Goal: Task Accomplishment & Management: Use online tool/utility

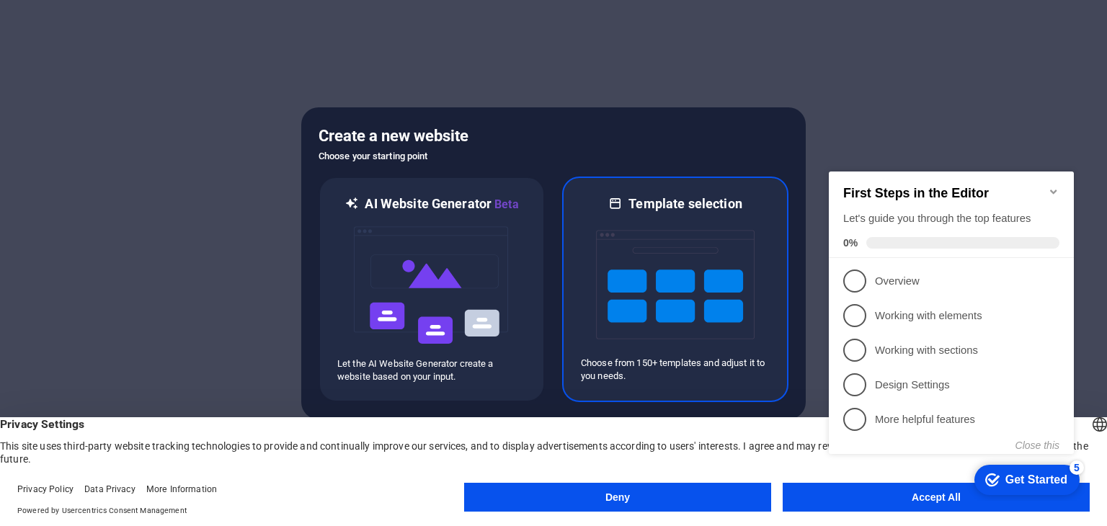
click at [633, 298] on img at bounding box center [675, 285] width 159 height 144
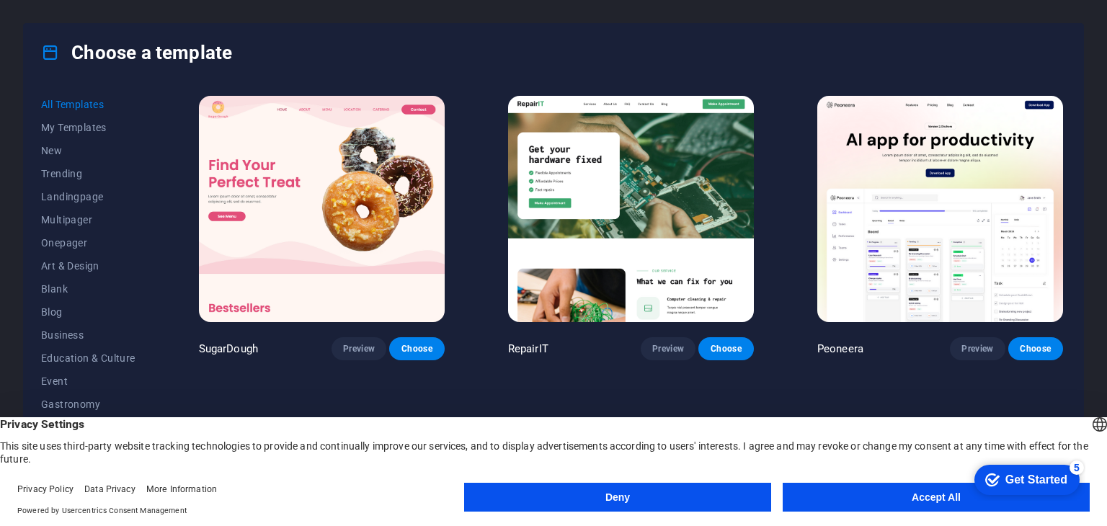
click at [888, 499] on button "Accept All" at bounding box center [936, 497] width 307 height 29
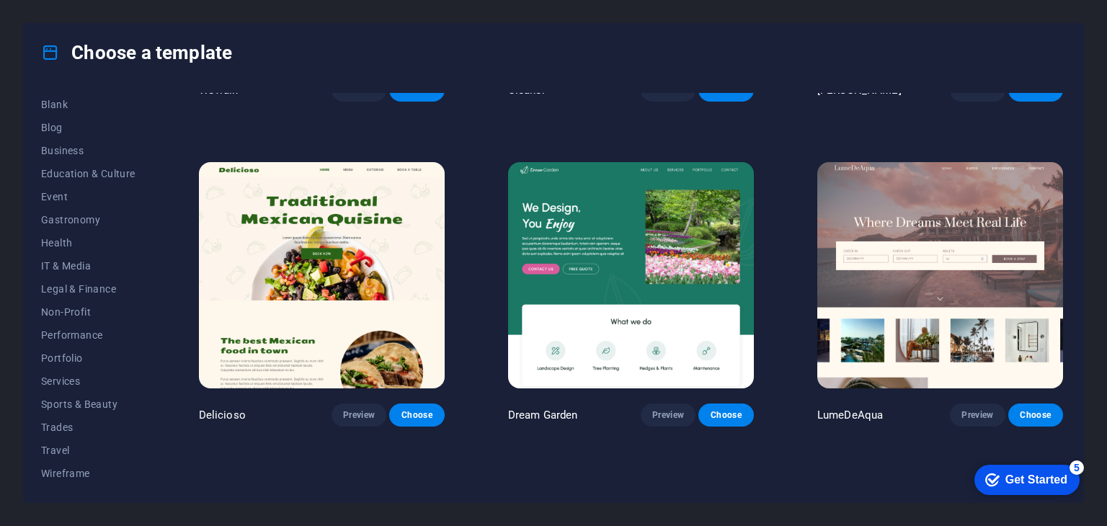
scroll to position [2254, 0]
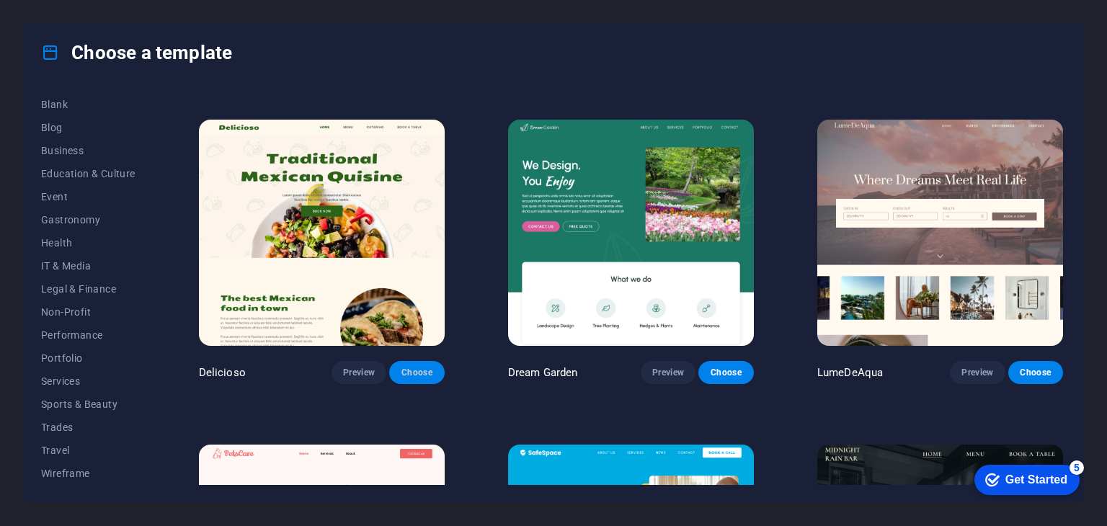
click at [412, 367] on span "Choose" at bounding box center [417, 373] width 32 height 12
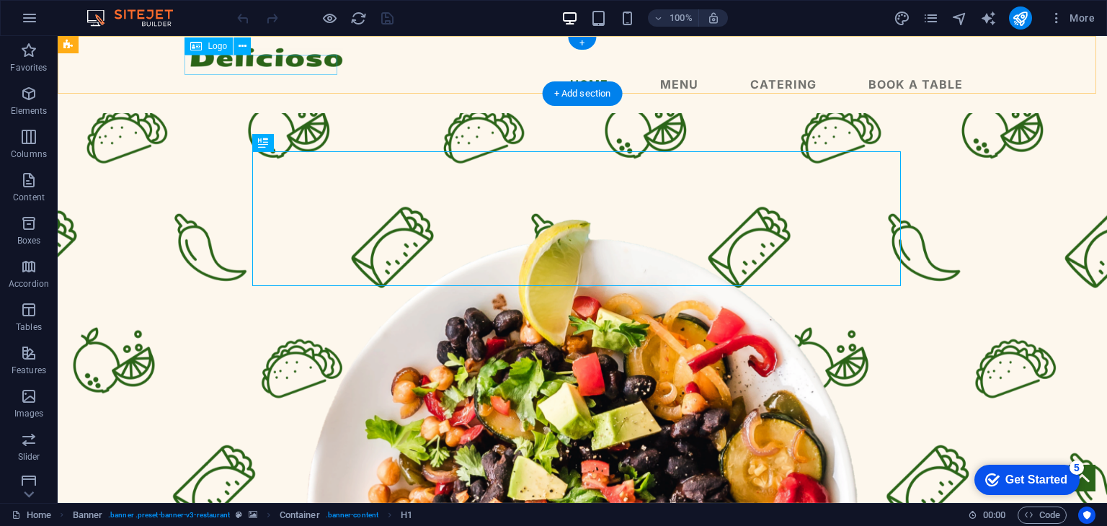
click at [254, 65] on div at bounding box center [582, 57] width 784 height 19
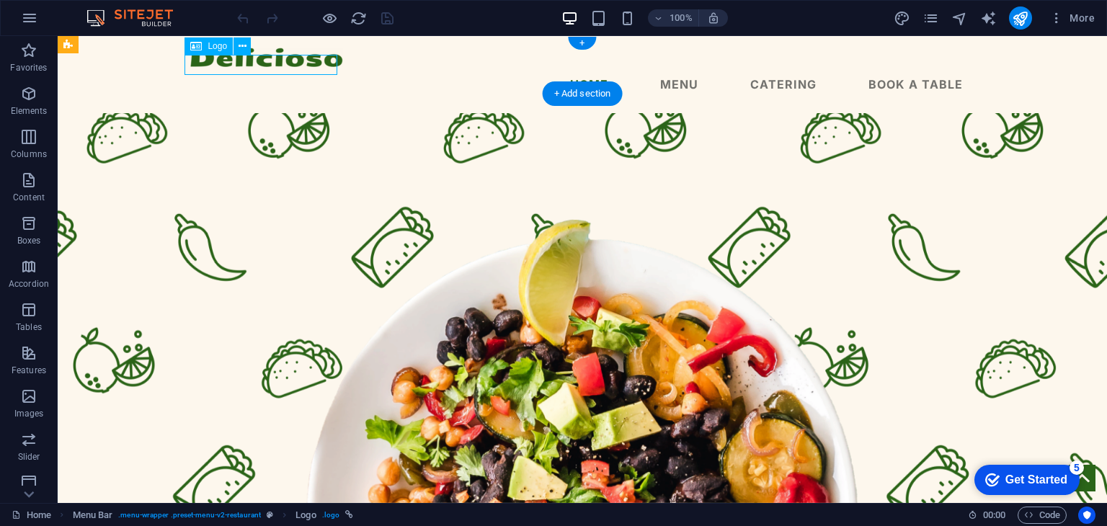
click at [254, 65] on div at bounding box center [582, 57] width 784 height 19
select select "px"
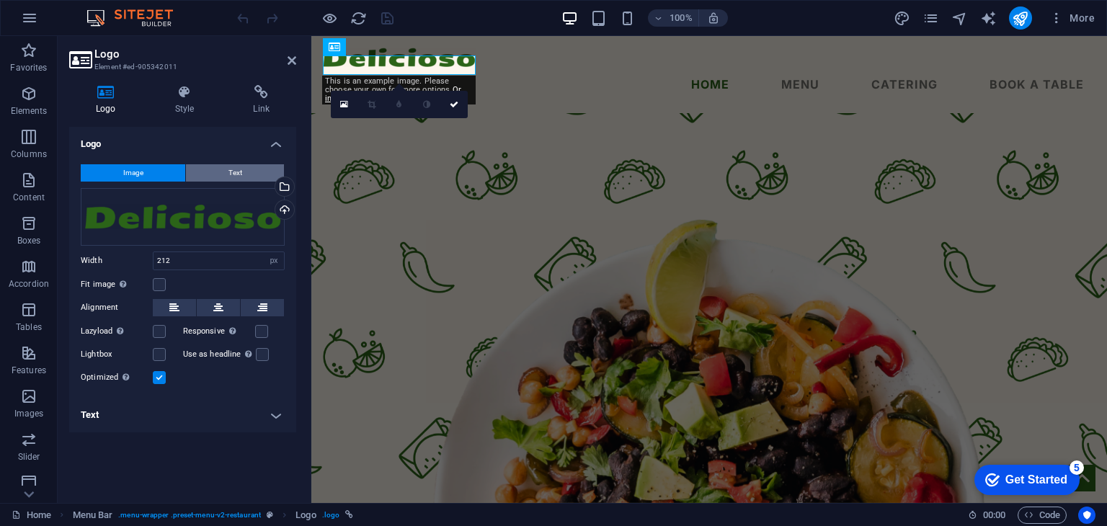
click at [254, 168] on button "Text" at bounding box center [235, 172] width 98 height 17
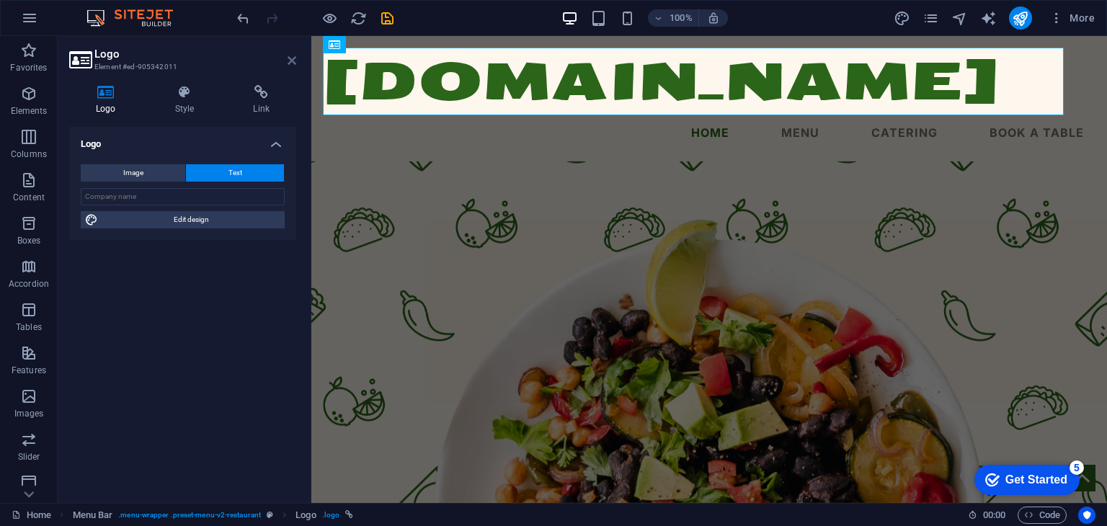
click at [290, 61] on icon at bounding box center [292, 61] width 9 height 12
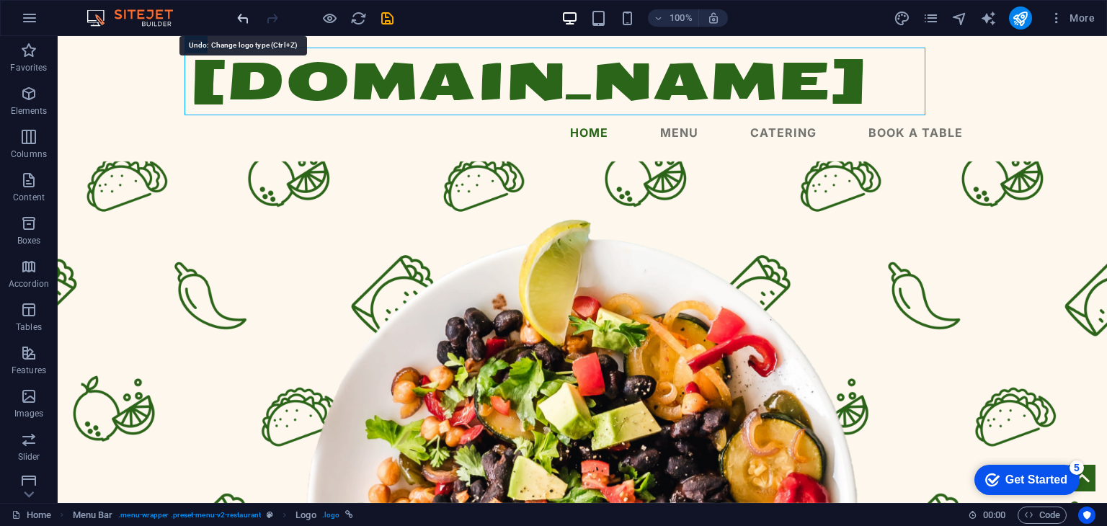
click at [239, 24] on icon "undo" at bounding box center [243, 18] width 17 height 17
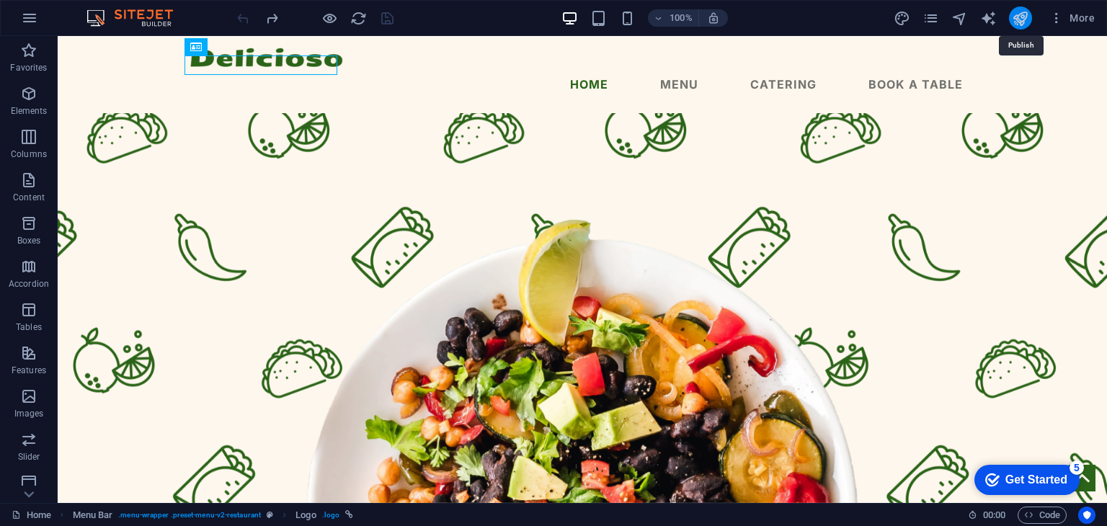
click at [1019, 22] on icon "publish" at bounding box center [1020, 18] width 17 height 17
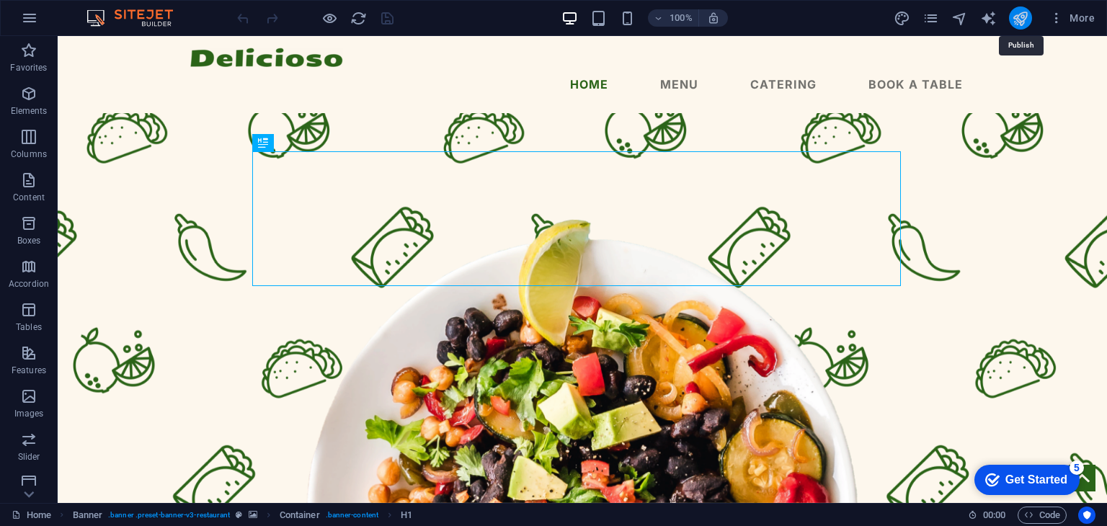
click at [1018, 24] on icon "publish" at bounding box center [1020, 18] width 17 height 17
